Goal: Transaction & Acquisition: Purchase product/service

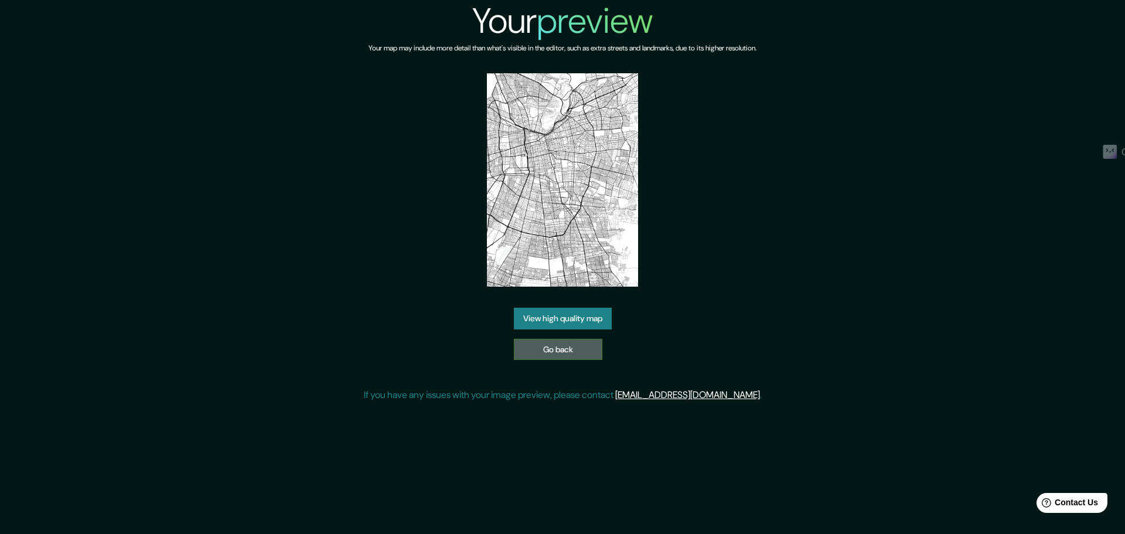
click at [557, 339] on link "Go back" at bounding box center [558, 350] width 89 height 22
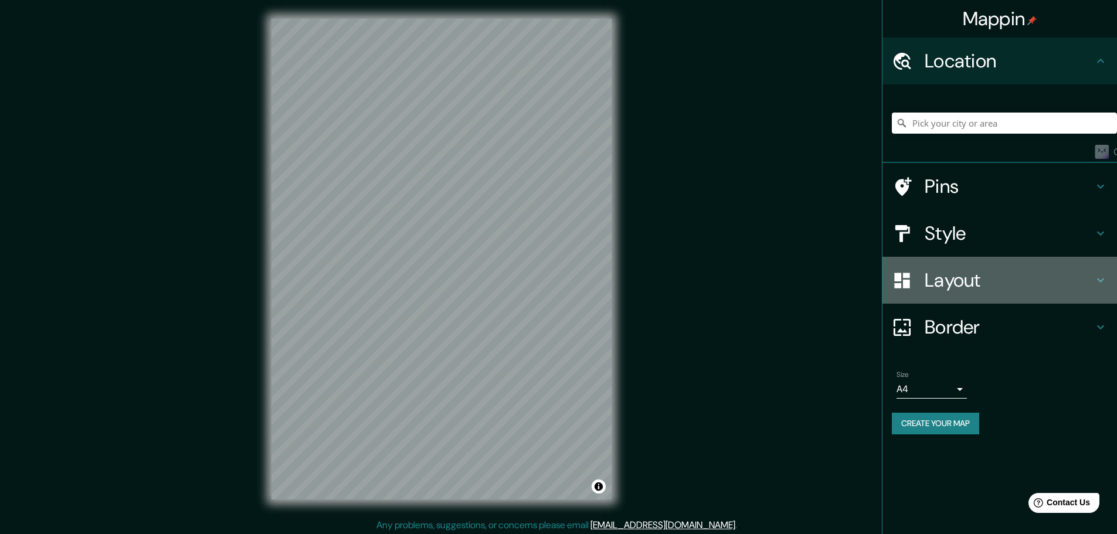
click at [988, 279] on h4 "Layout" at bounding box center [1008, 279] width 169 height 23
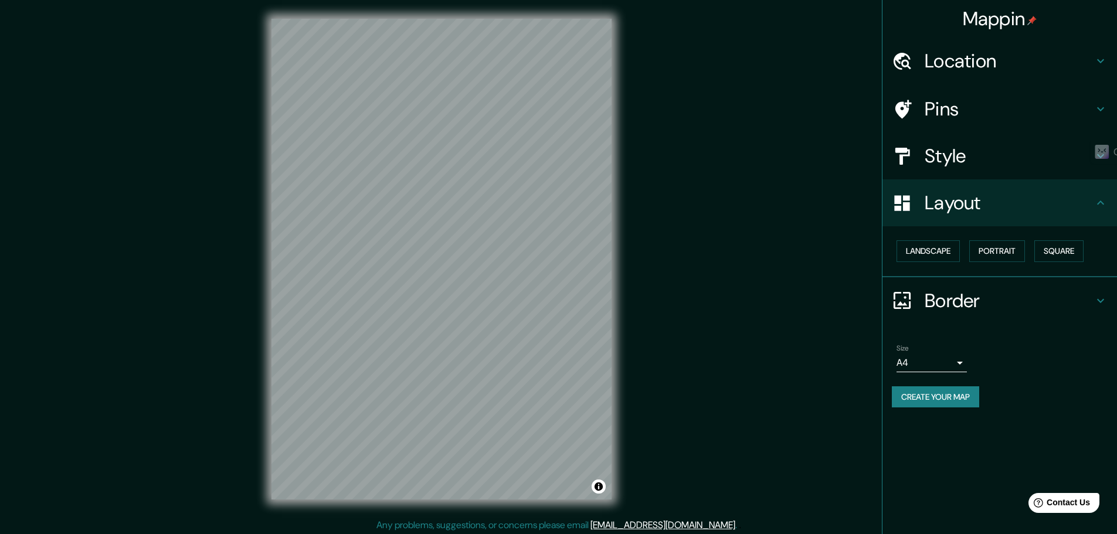
click at [975, 189] on div "Layout" at bounding box center [999, 202] width 234 height 47
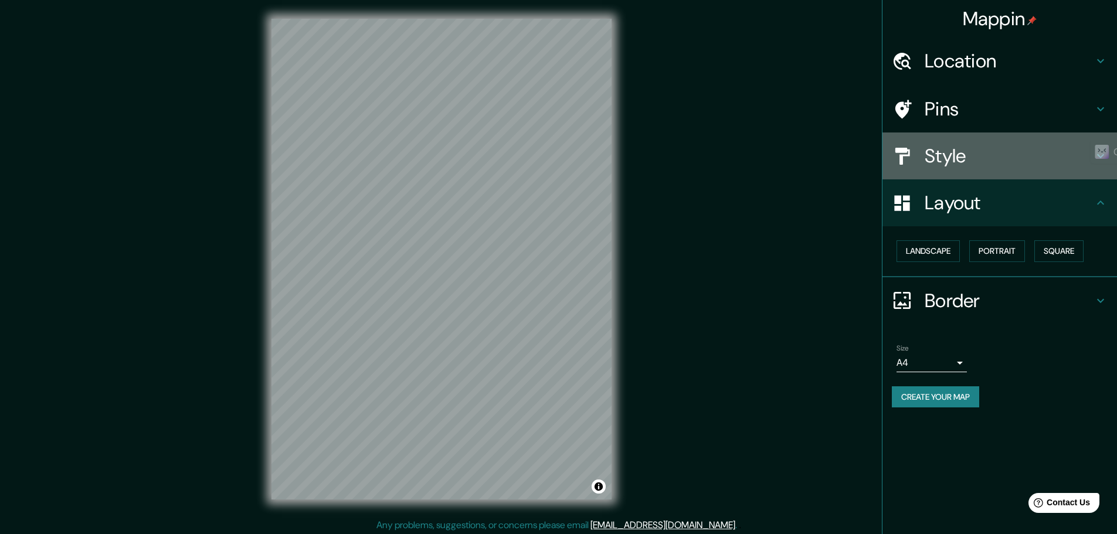
click at [974, 172] on div "Style" at bounding box center [999, 155] width 234 height 47
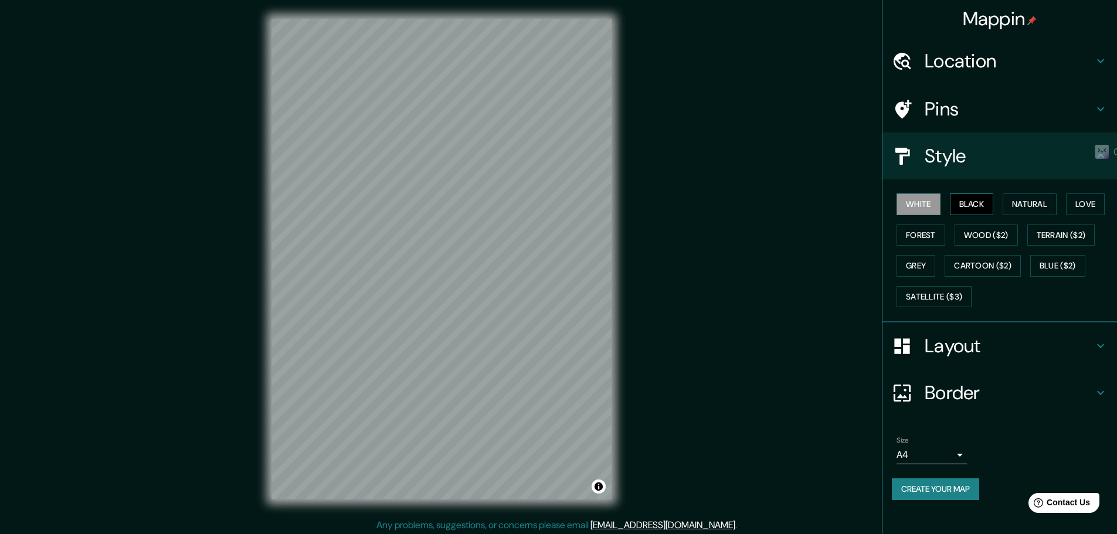
click at [975, 205] on button "Black" at bounding box center [971, 204] width 44 height 22
click at [940, 443] on div "Size A4 single" at bounding box center [931, 450] width 70 height 28
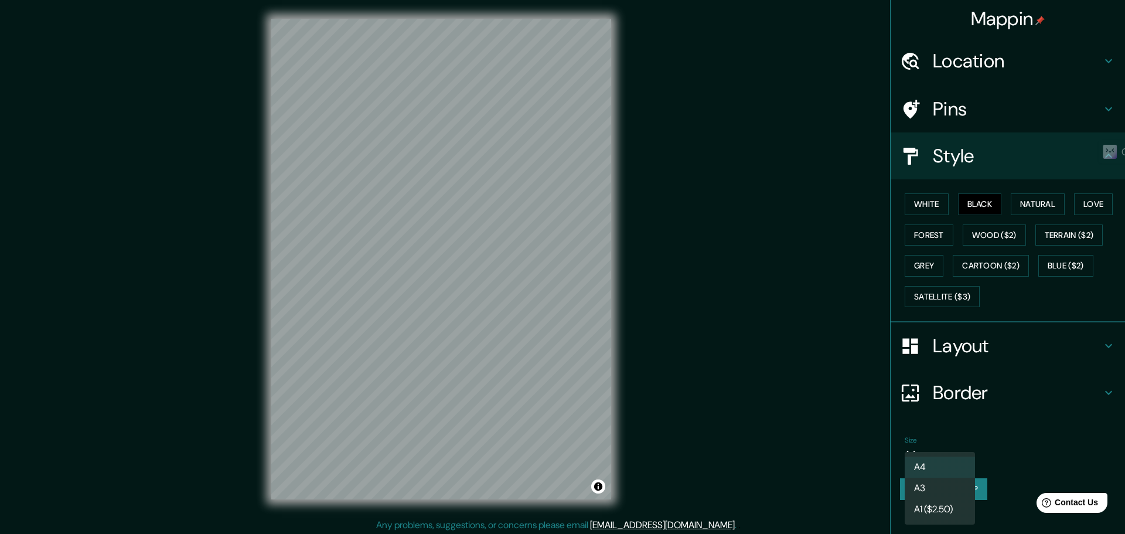
click at [944, 461] on body "Mappin Location Pins Style White Black Natural Love Forest Wood ($2) Terrain ($…" at bounding box center [562, 267] width 1125 height 534
click at [964, 454] on ul "A4 A3 A1 ($2.50)" at bounding box center [940, 488] width 70 height 73
click at [962, 417] on div at bounding box center [562, 267] width 1125 height 534
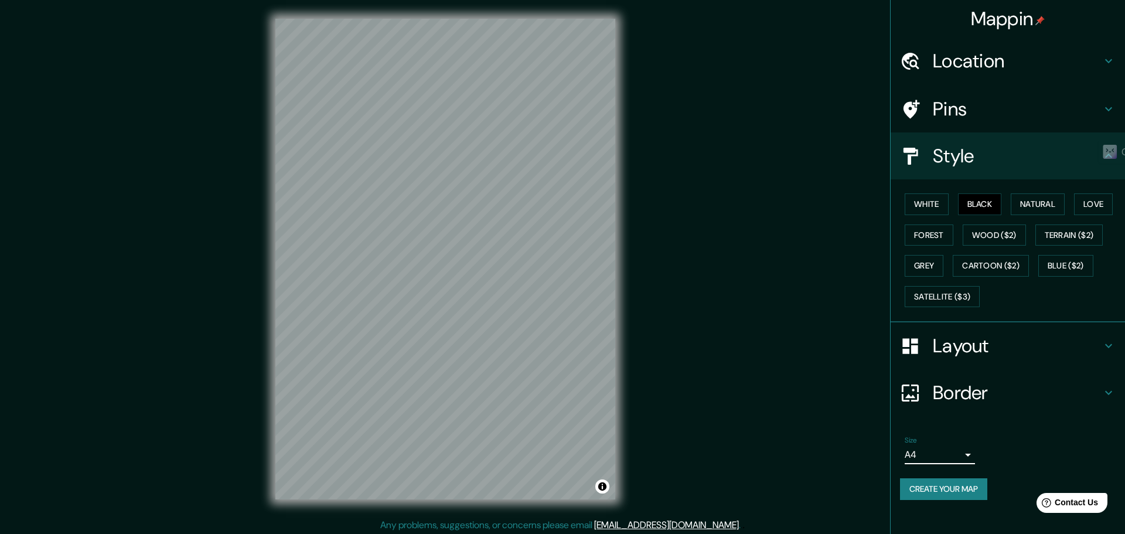
click at [919, 454] on body "Mappin Location Pins Style White Black Natural Love Forest Wood ($2) Terrain ($…" at bounding box center [562, 267] width 1125 height 534
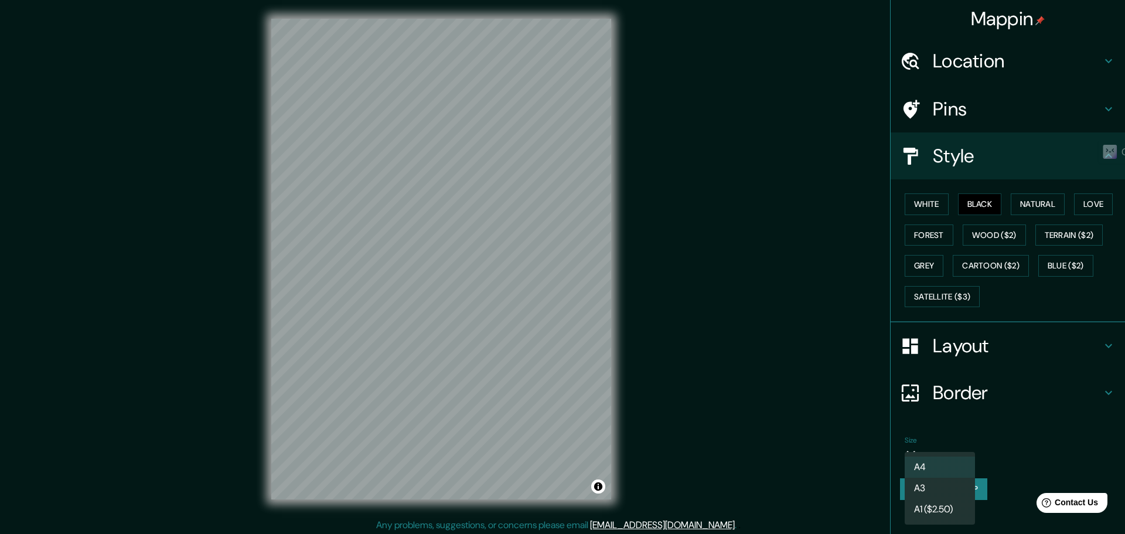
click at [920, 403] on div at bounding box center [562, 267] width 1125 height 534
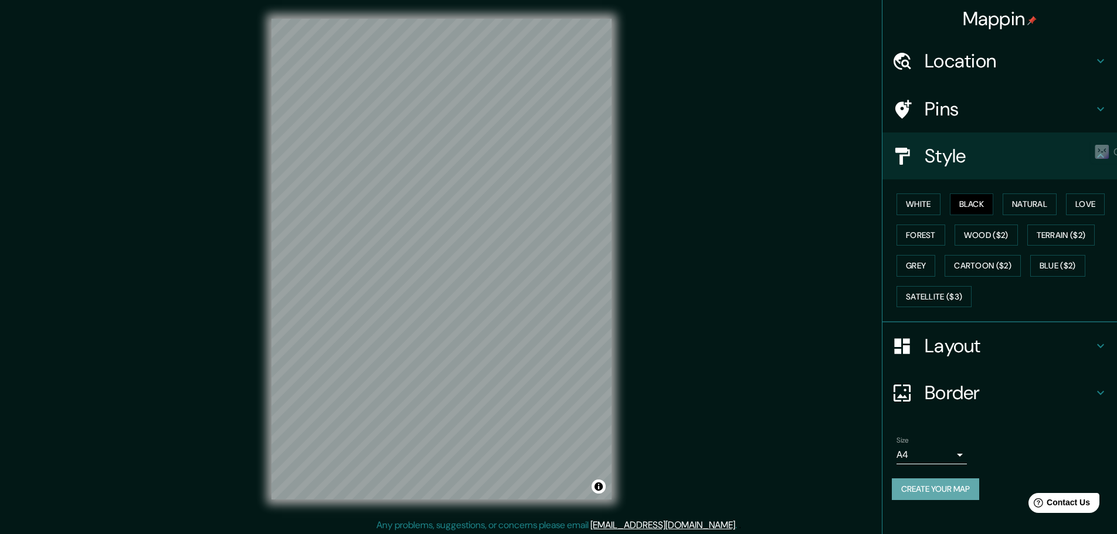
click at [935, 488] on button "Create your map" at bounding box center [934, 489] width 87 height 22
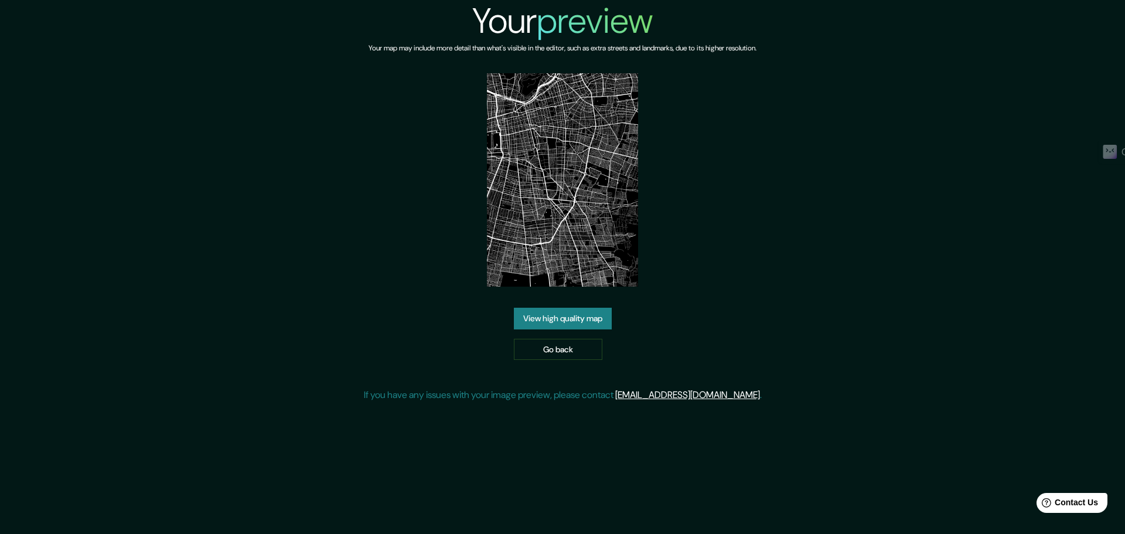
click at [581, 318] on link "View high quality map" at bounding box center [563, 319] width 98 height 22
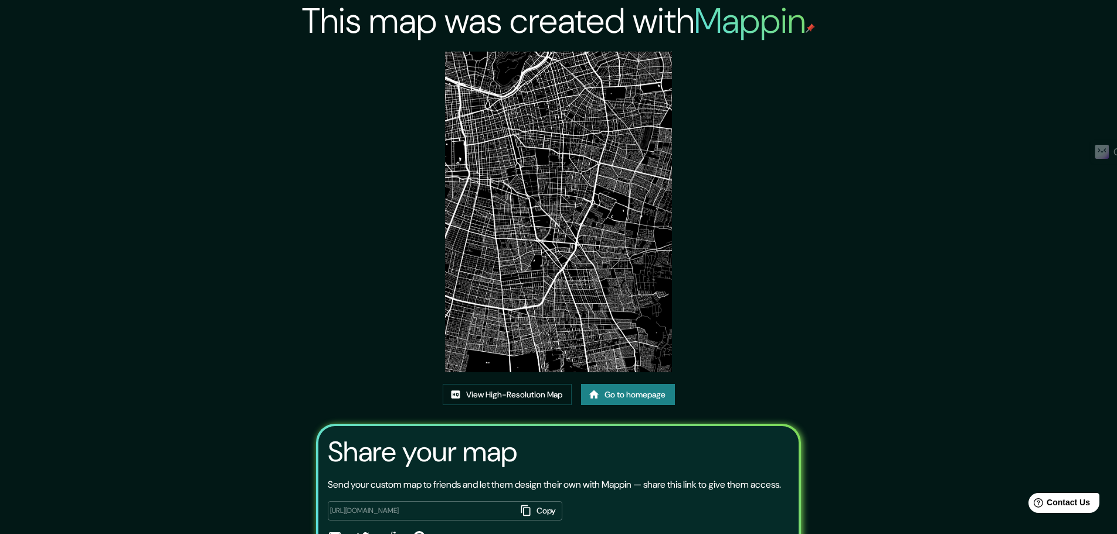
drag, startPoint x: 598, startPoint y: 256, endPoint x: 865, endPoint y: 124, distance: 298.0
click at [865, 124] on div "This map was created with Mappin View High-Resolution Map Go to homepage Share …" at bounding box center [558, 300] width 1117 height 600
click at [455, 391] on icon at bounding box center [456, 395] width 12 height 12
